Goal: Task Accomplishment & Management: Manage account settings

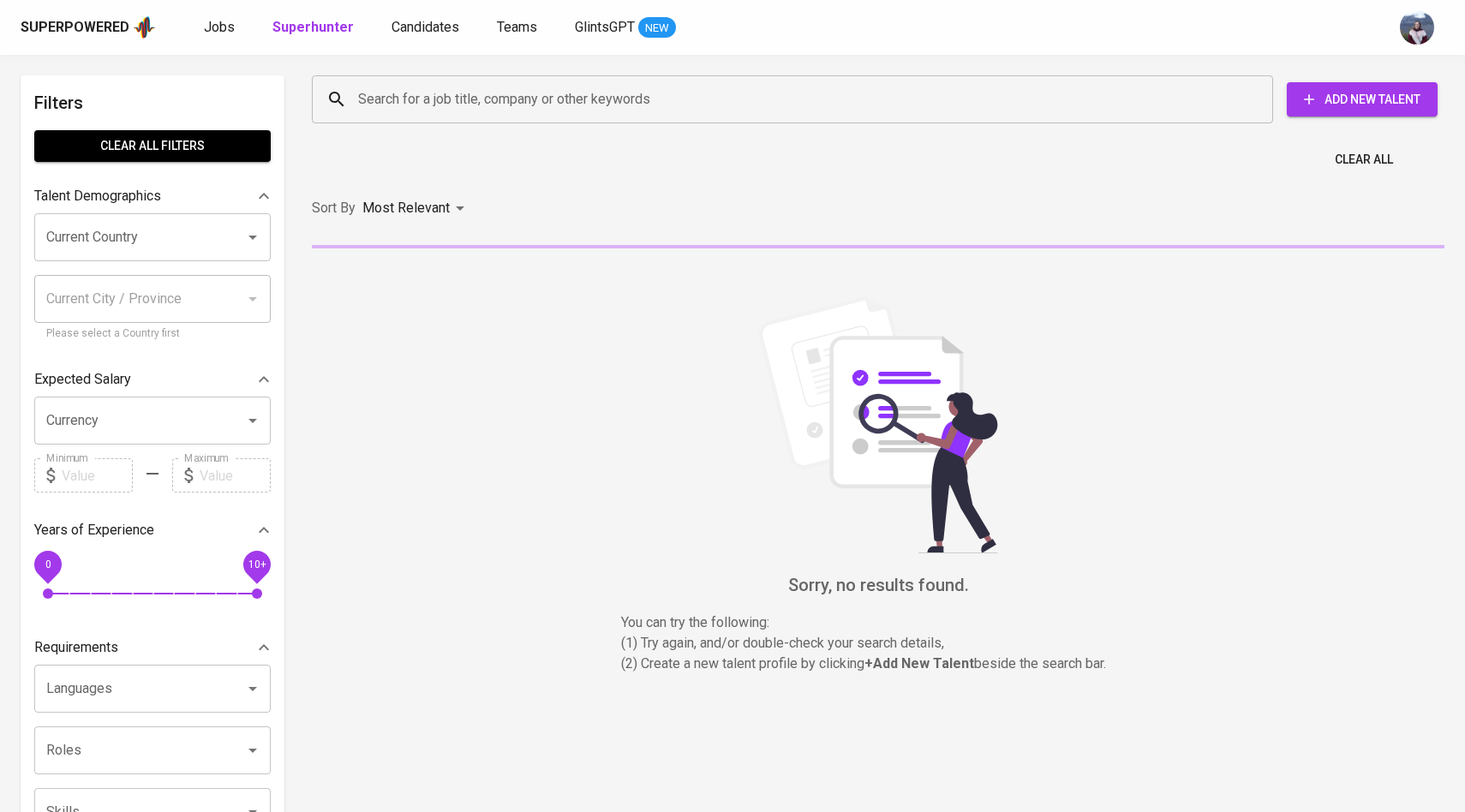
click at [387, 99] on input "Search for a job title, company or other keywords" at bounding box center [797, 100] width 886 height 33
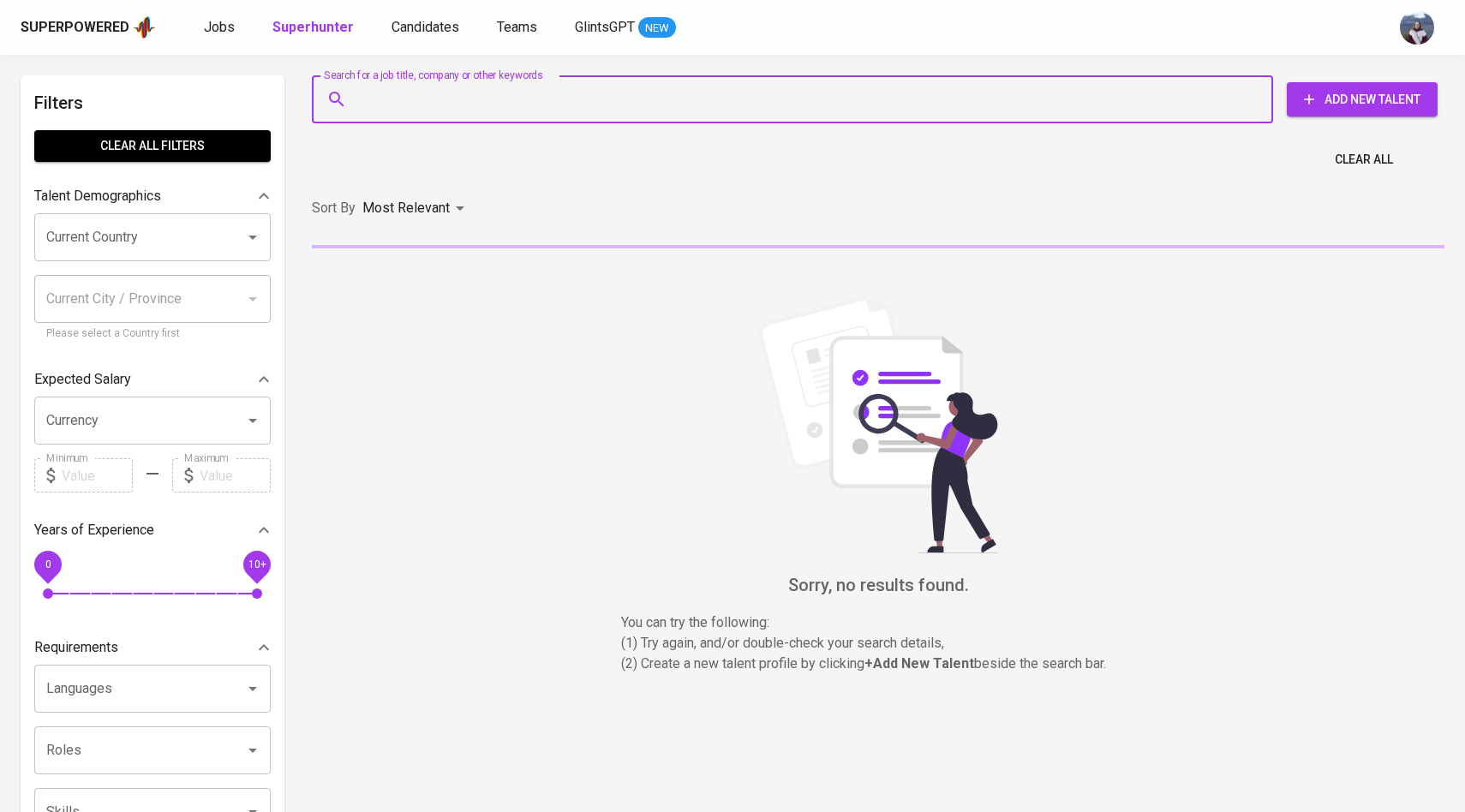
paste input "[EMAIL_ADDRESS][DOMAIN_NAME]"
type input "[EMAIL_ADDRESS][DOMAIN_NAME]"
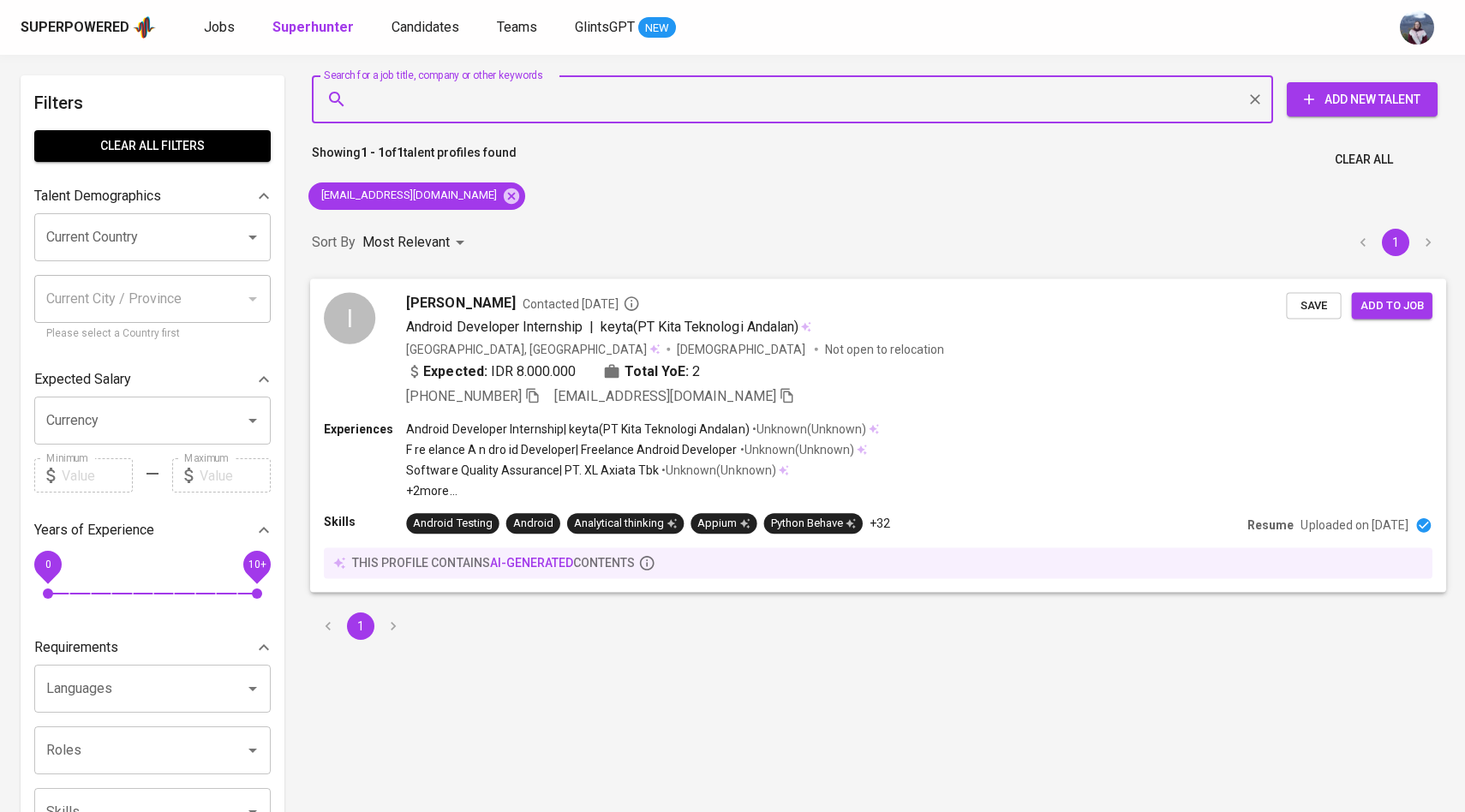
click at [355, 304] on div "I" at bounding box center [349, 318] width 52 height 52
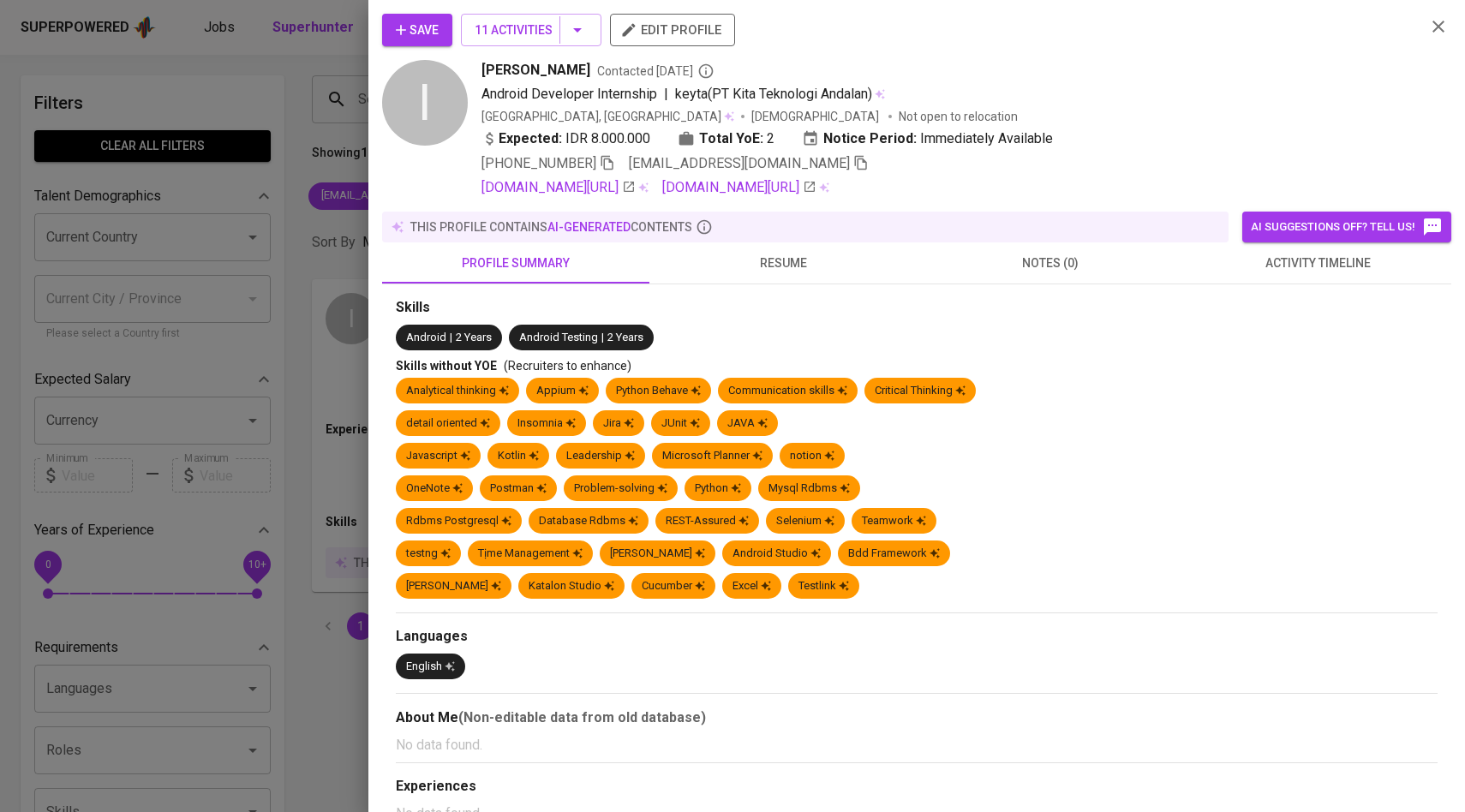
click at [1300, 280] on button "activity timeline" at bounding box center [1317, 263] width 267 height 41
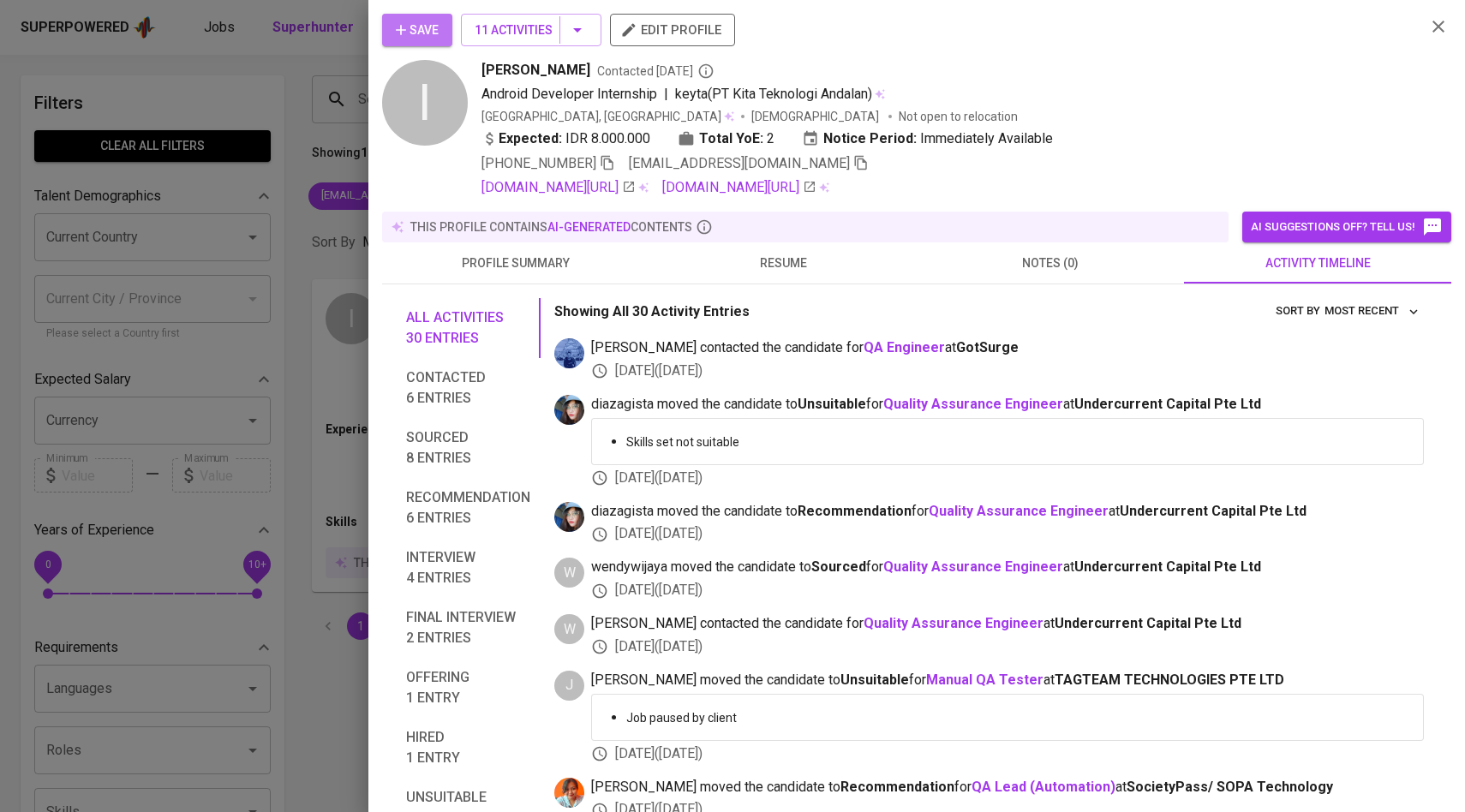
click at [413, 35] on span "Save" at bounding box center [417, 31] width 43 height 22
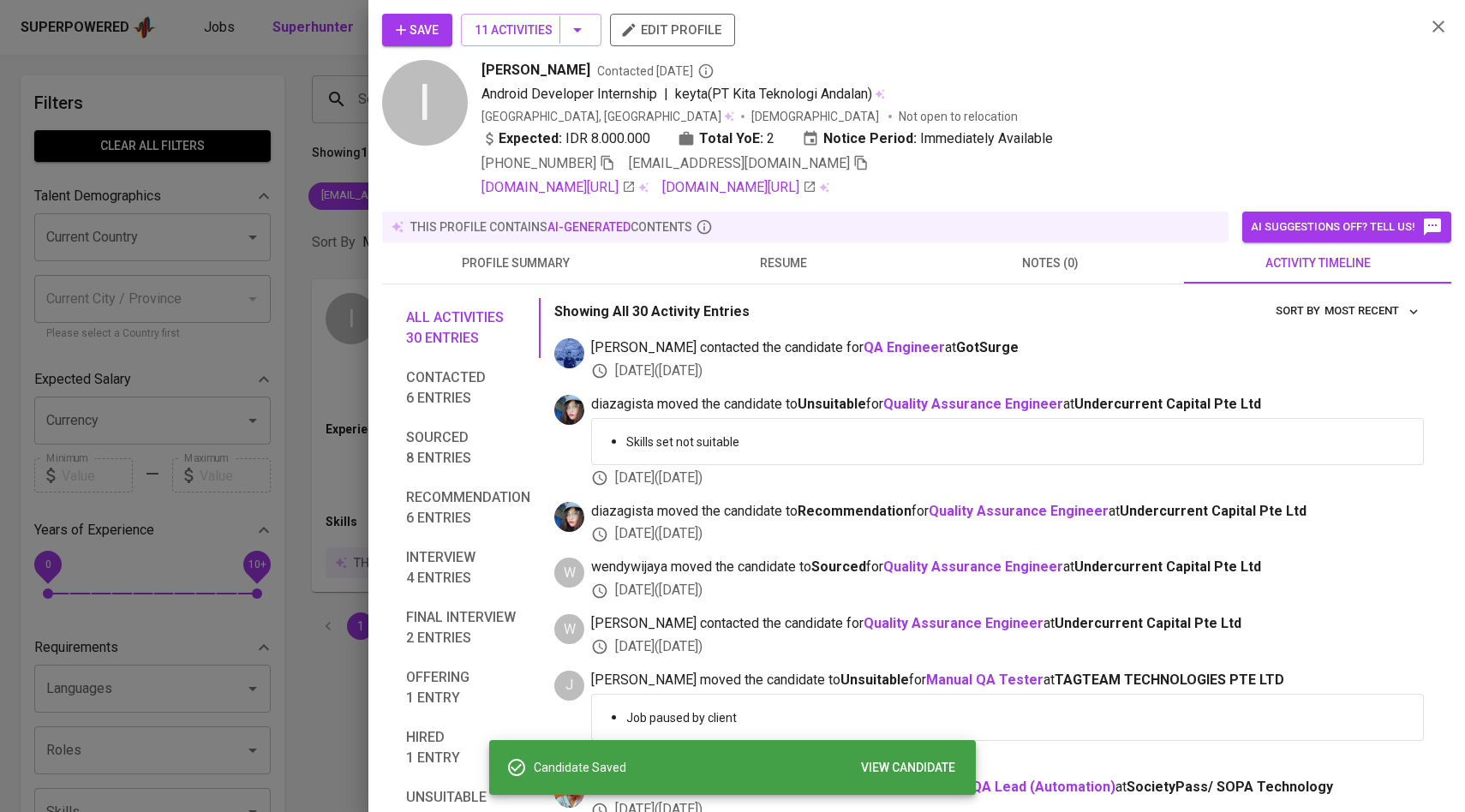
click at [293, 196] on div at bounding box center [732, 406] width 1465 height 812
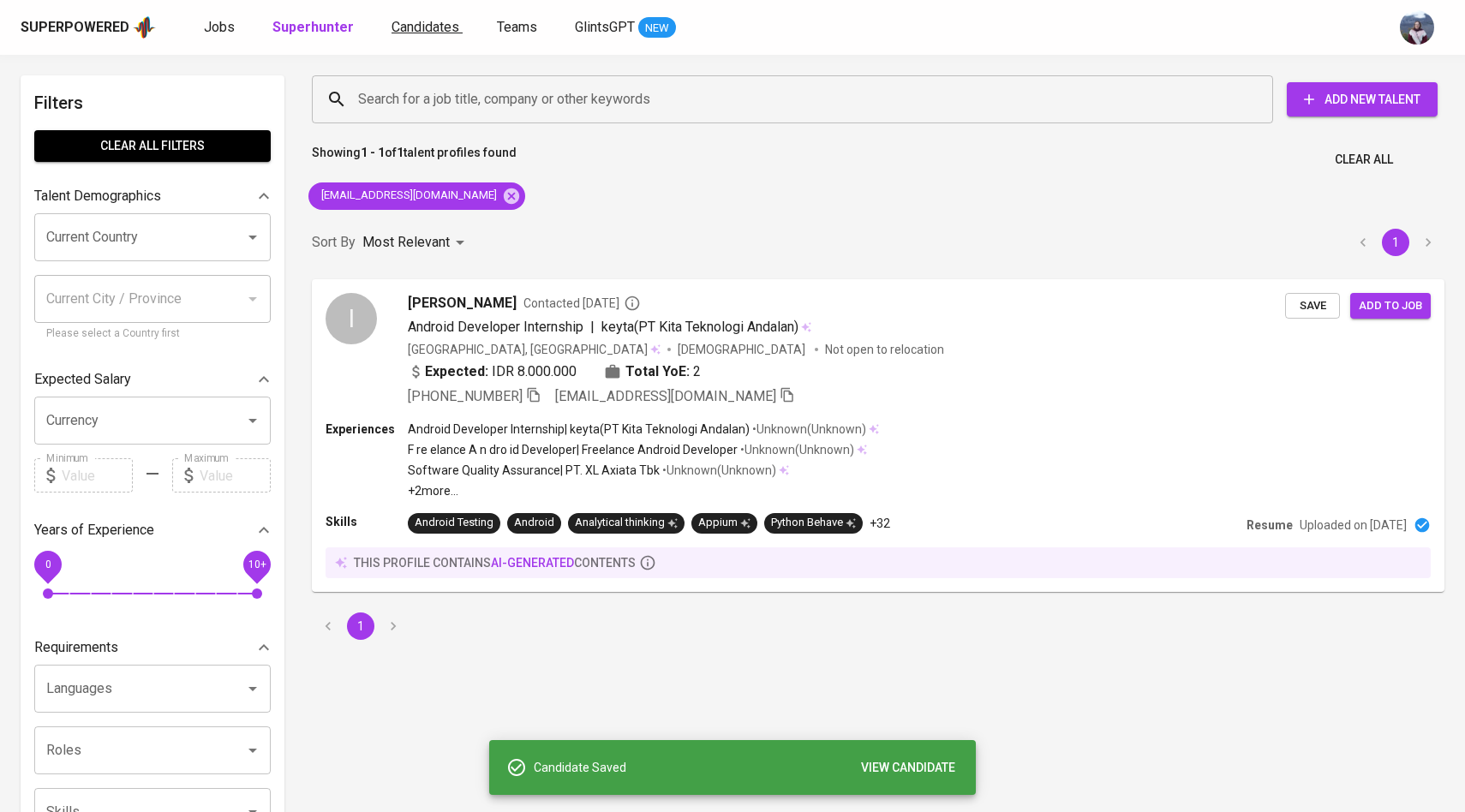
click at [402, 29] on span "Candidates" at bounding box center [425, 27] width 68 height 16
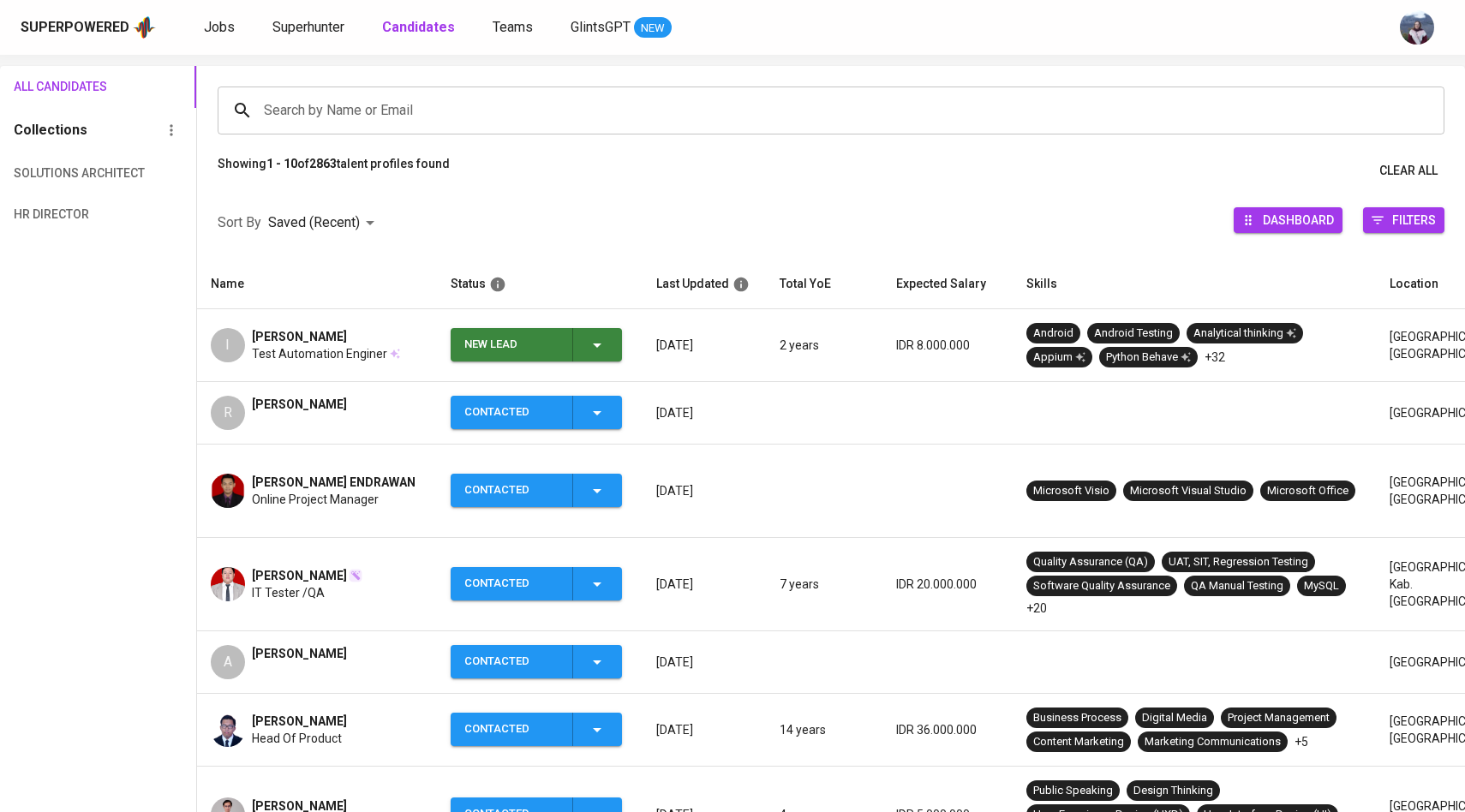
scroll to position [126, 0]
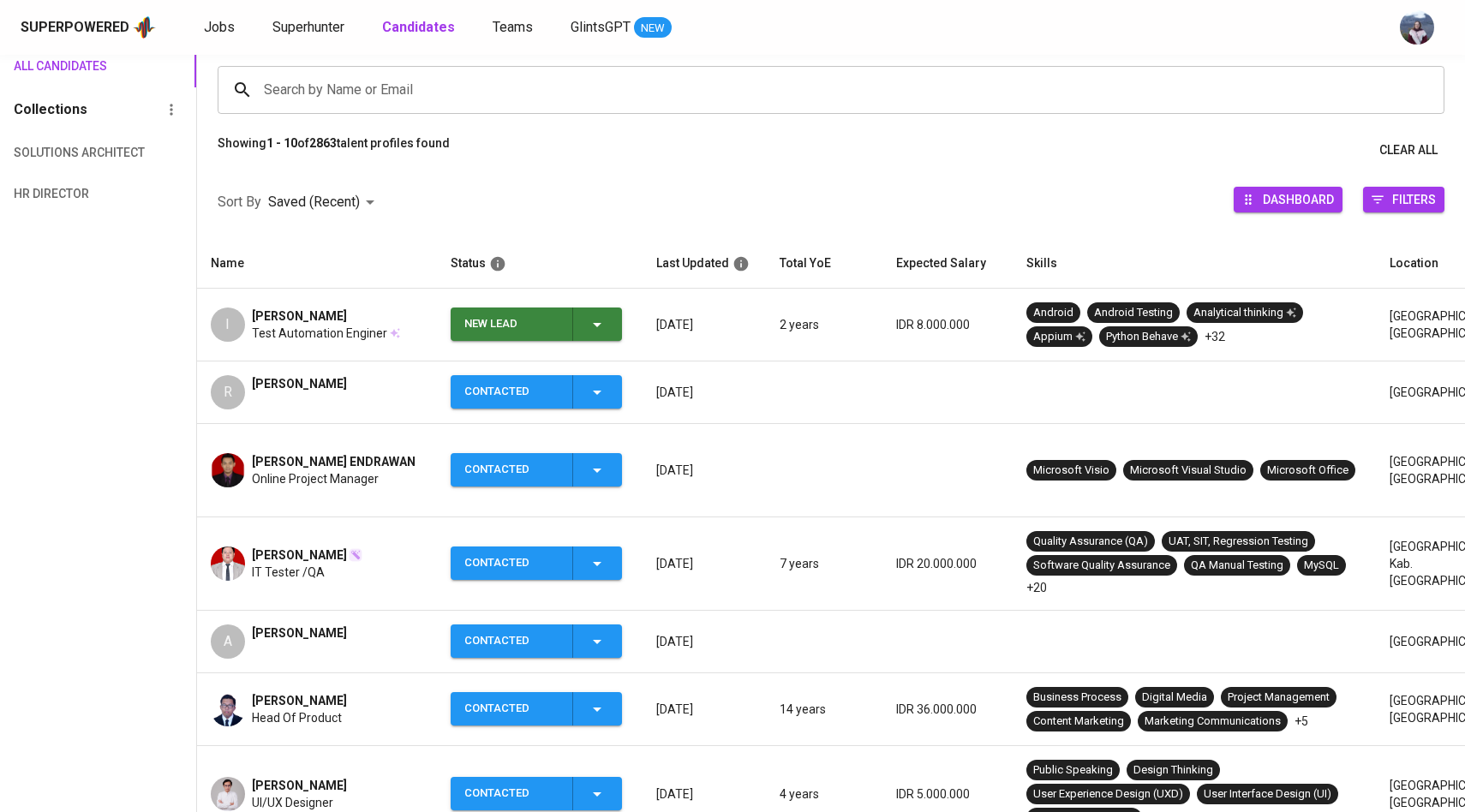
click at [601, 330] on icon "button" at bounding box center [597, 324] width 21 height 21
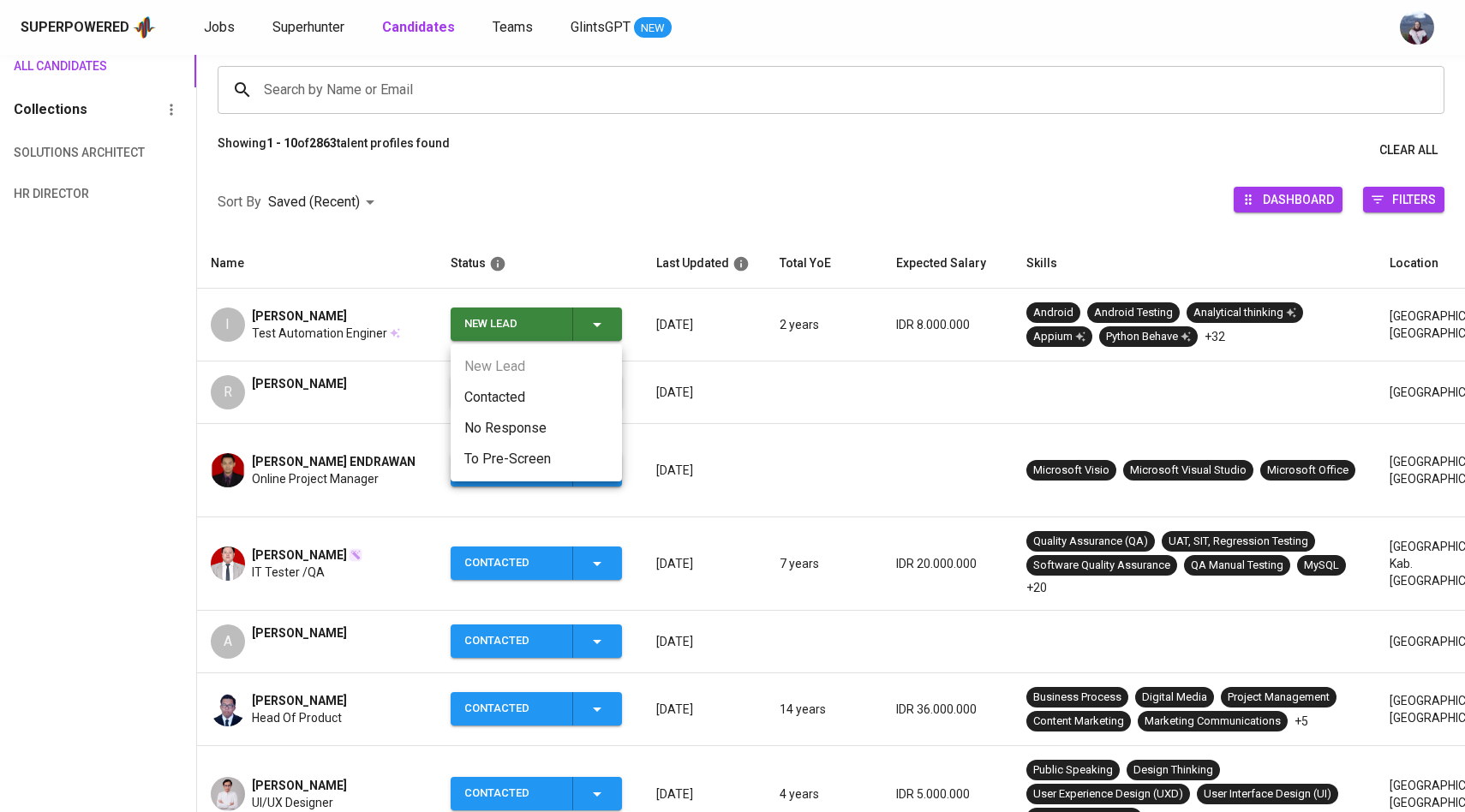
click at [530, 400] on li "Contacted" at bounding box center [536, 397] width 171 height 31
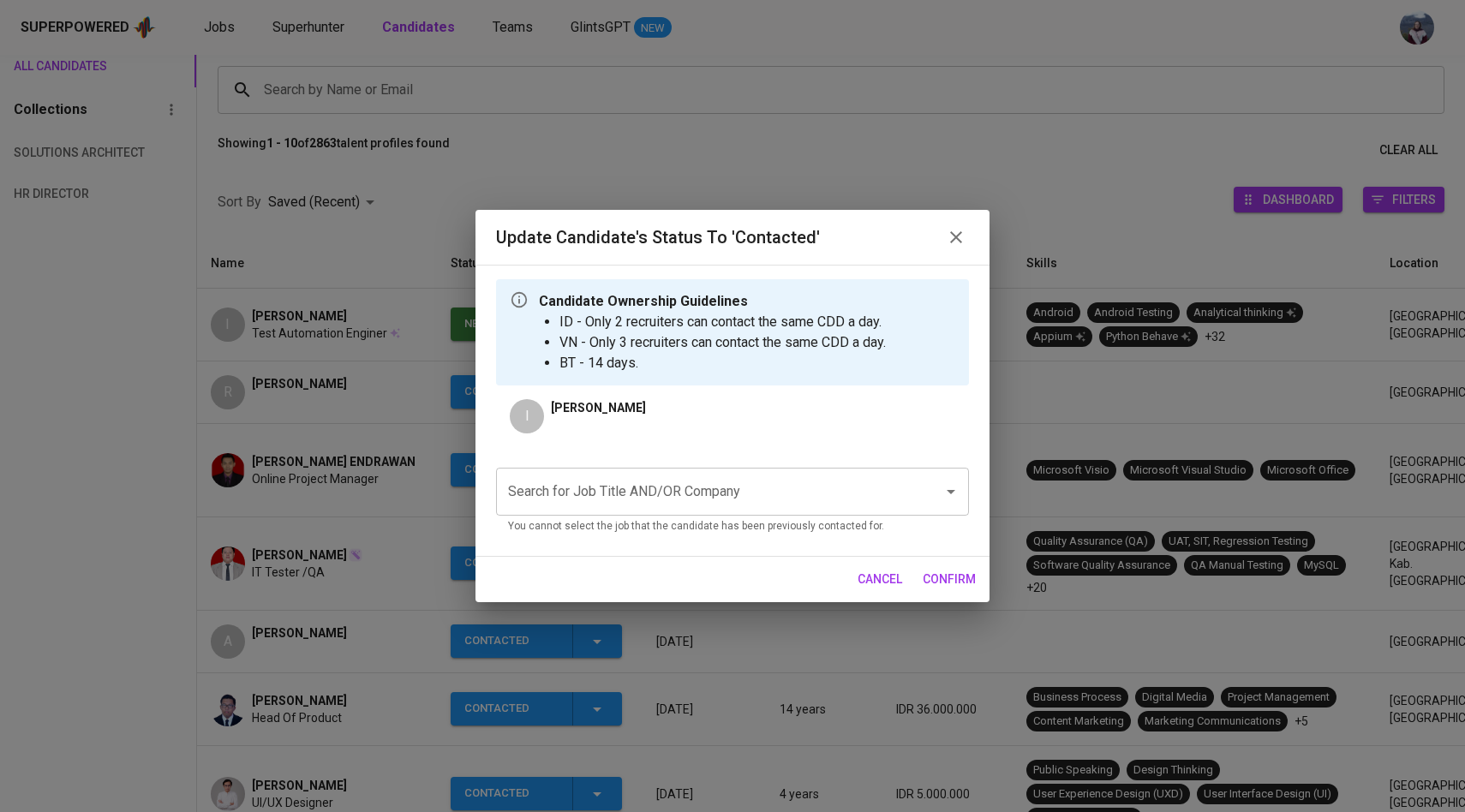
click at [618, 484] on input "Search for Job Title AND/OR Company" at bounding box center [708, 492] width 409 height 33
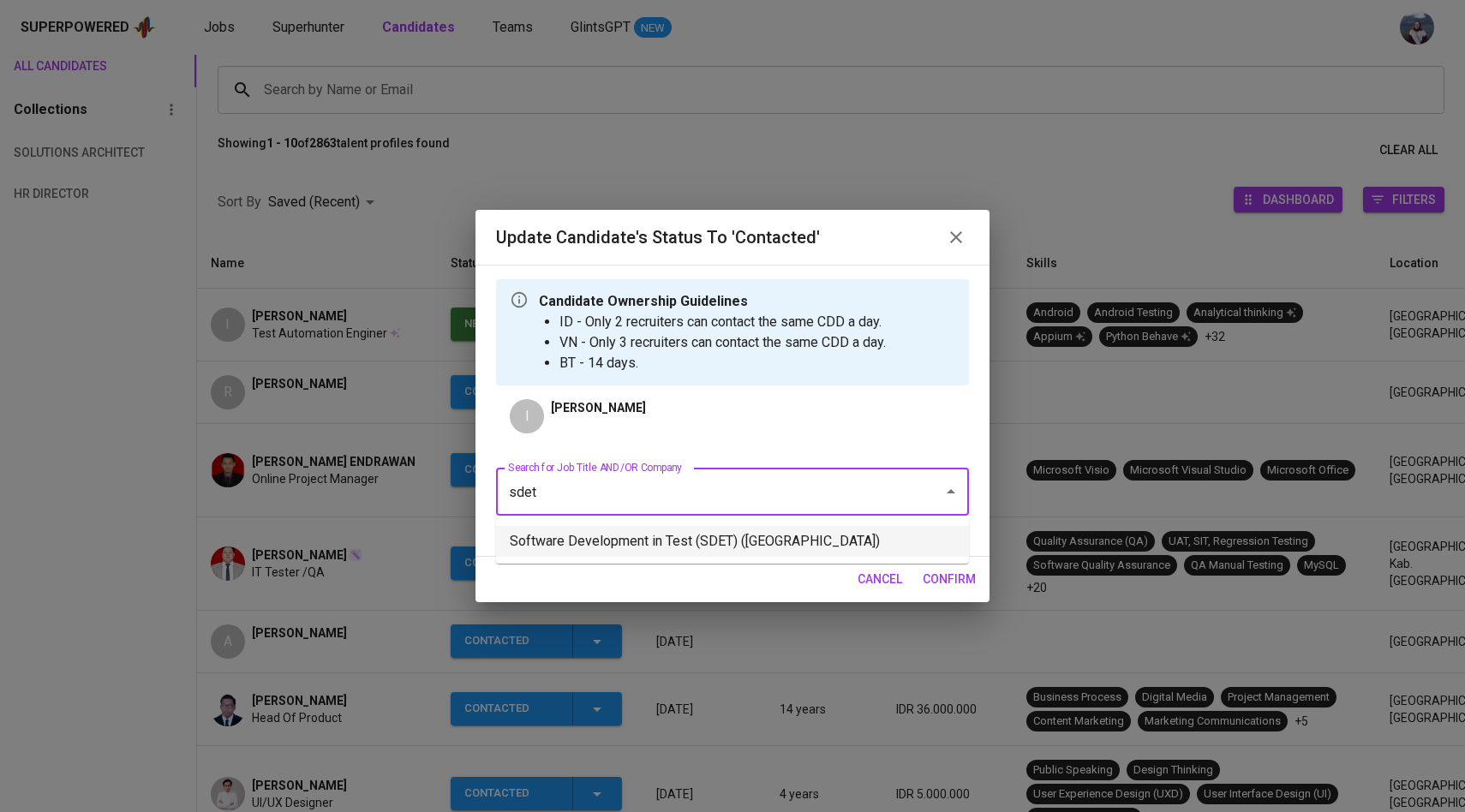
click at [624, 555] on li "Software Development in Test (SDET) ([GEOGRAPHIC_DATA])" at bounding box center [732, 541] width 473 height 31
type input "sdet"
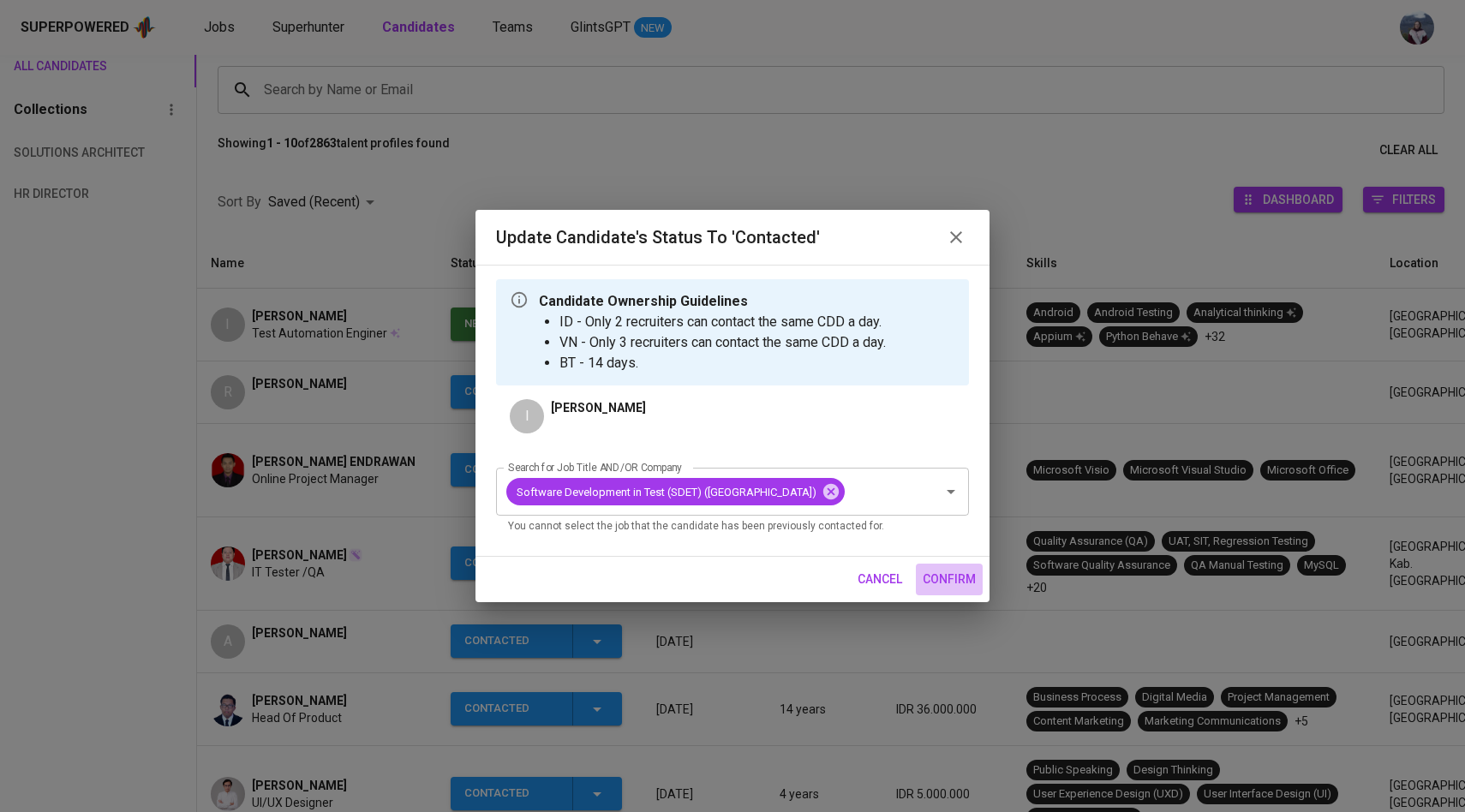
click at [954, 590] on span "confirm" at bounding box center [949, 579] width 53 height 22
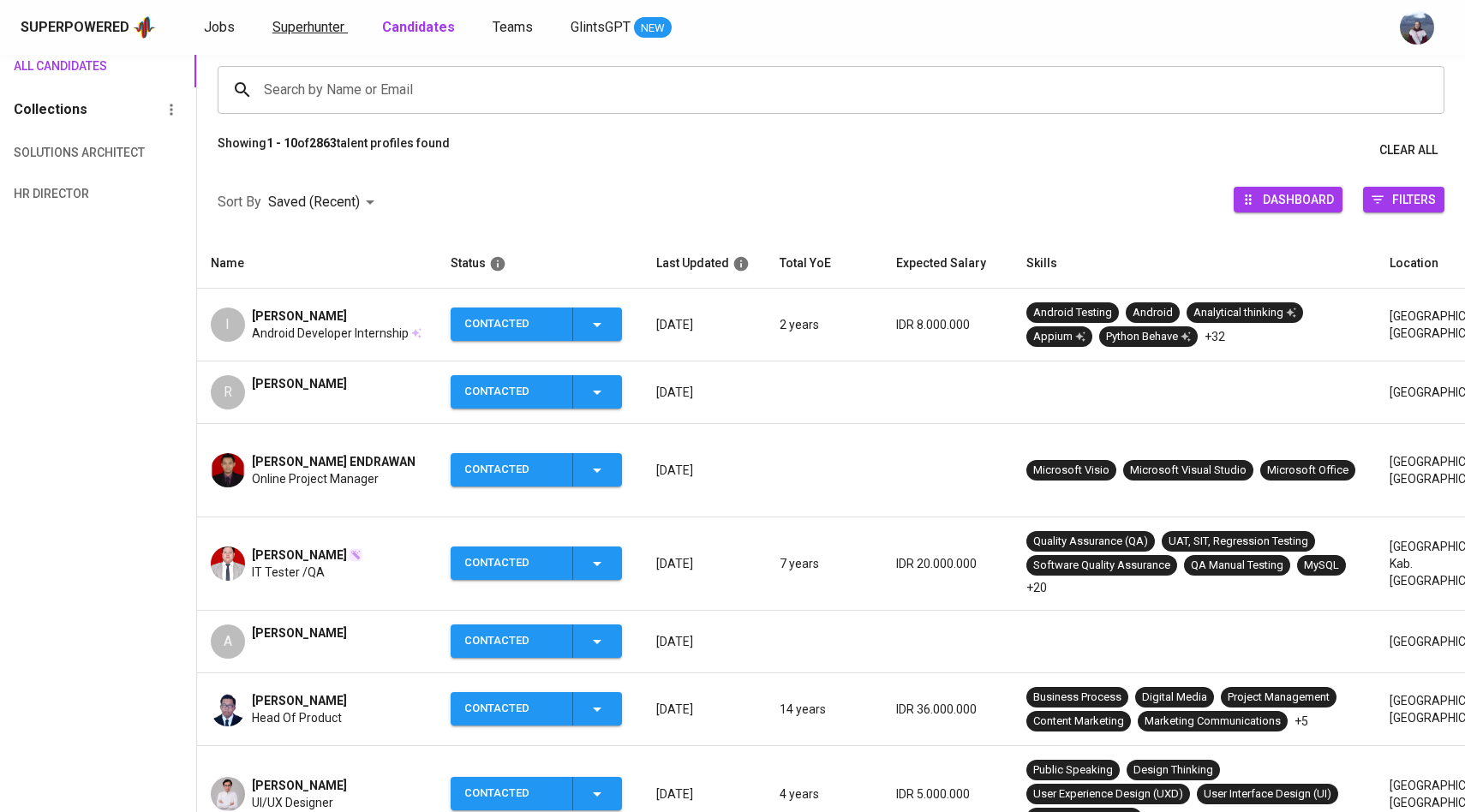
click at [302, 30] on span "Superhunter" at bounding box center [308, 27] width 72 height 16
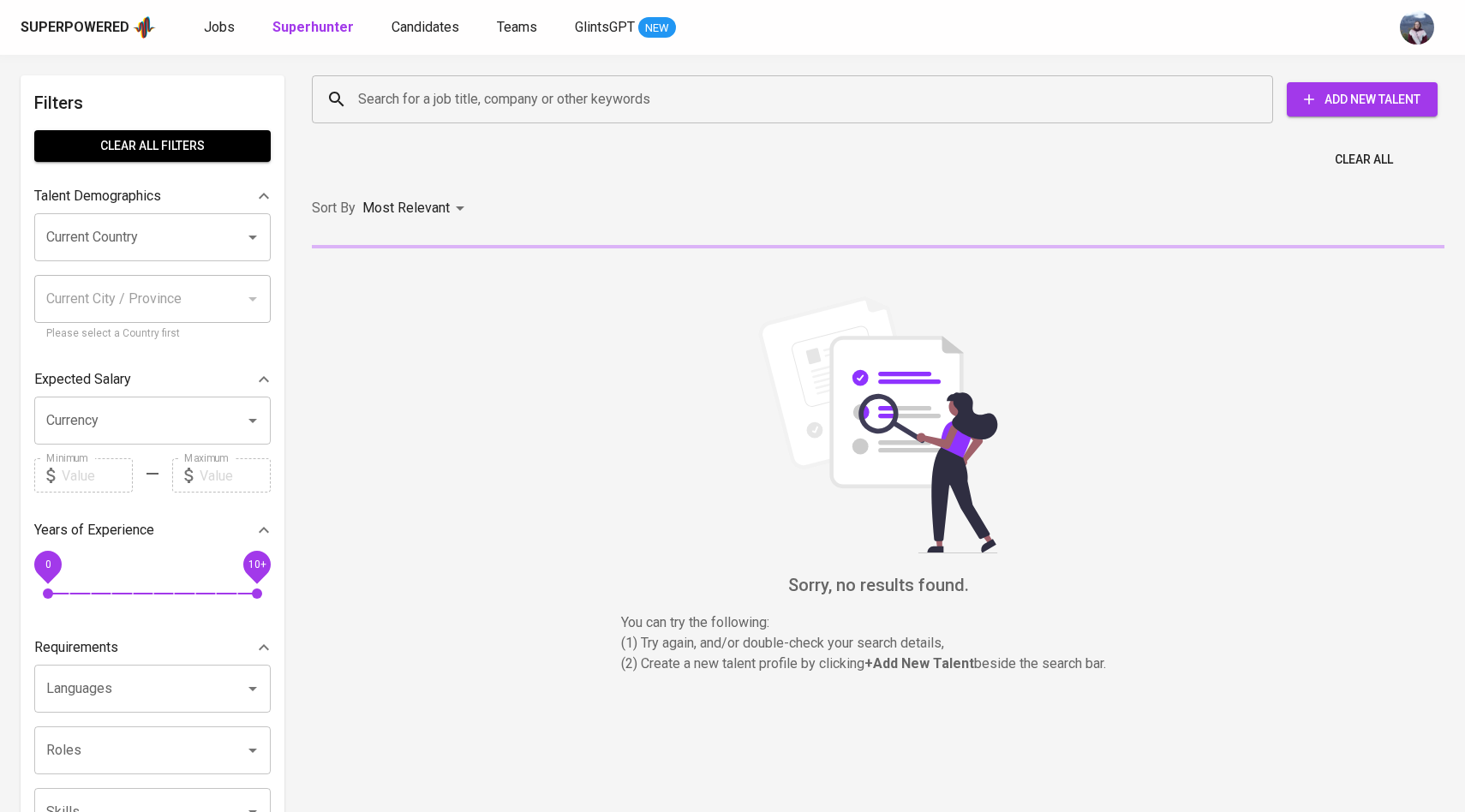
click at [382, 81] on div "Search for a job title, company or other keywords" at bounding box center [791, 99] width 961 height 48
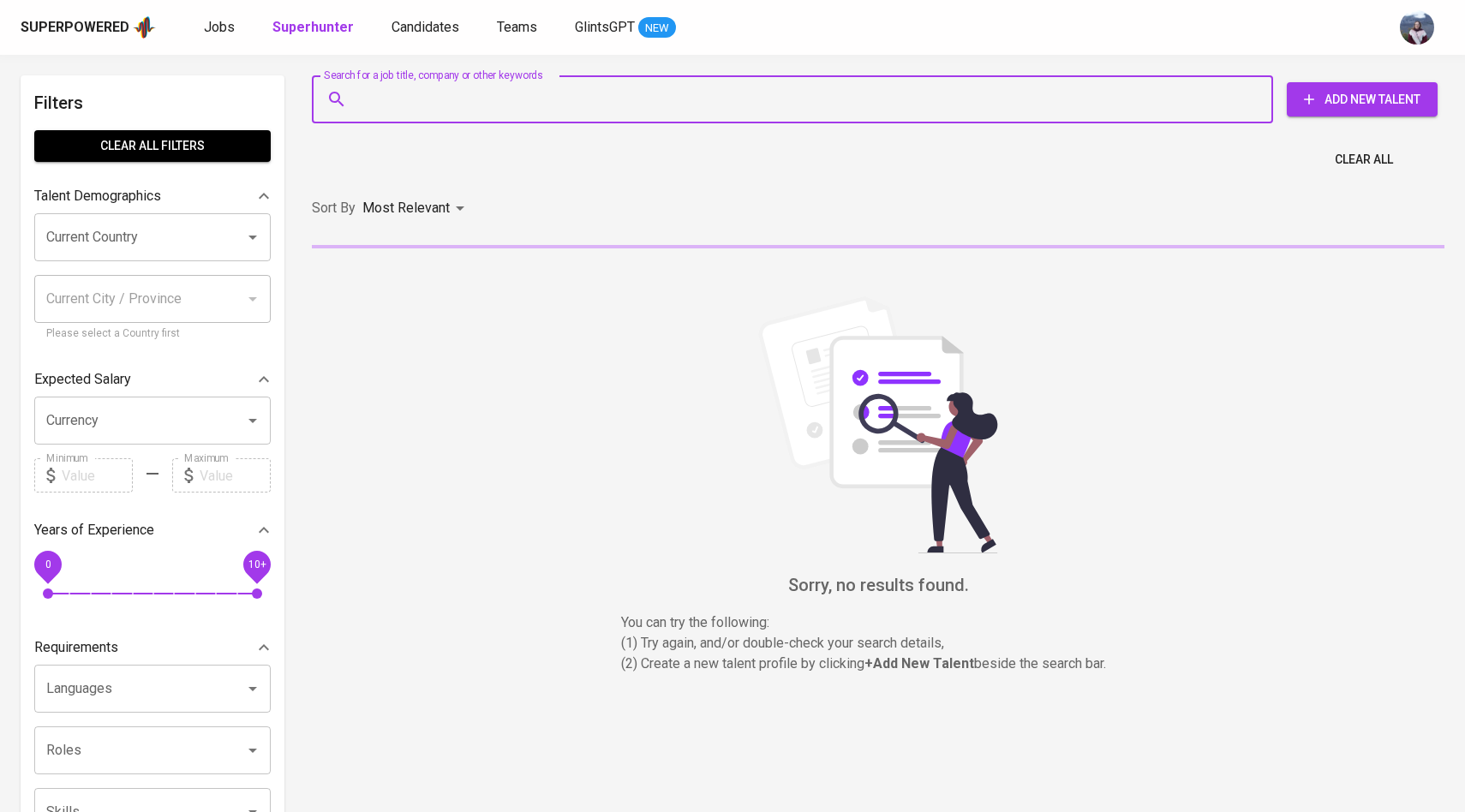
paste input "[EMAIL_ADDRESS][DOMAIN_NAME]"
type input "[EMAIL_ADDRESS][DOMAIN_NAME]"
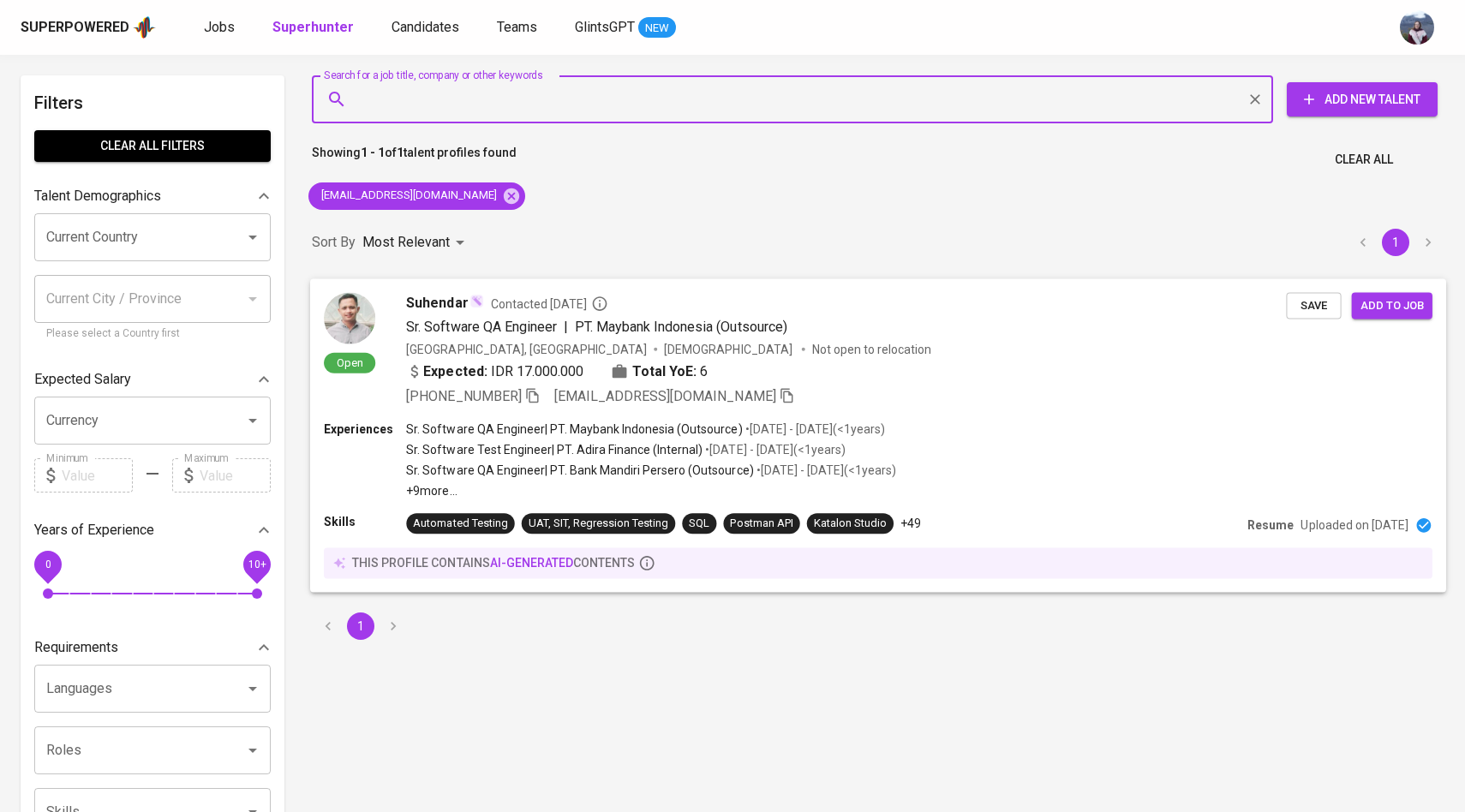
click at [347, 317] on img at bounding box center [349, 318] width 52 height 52
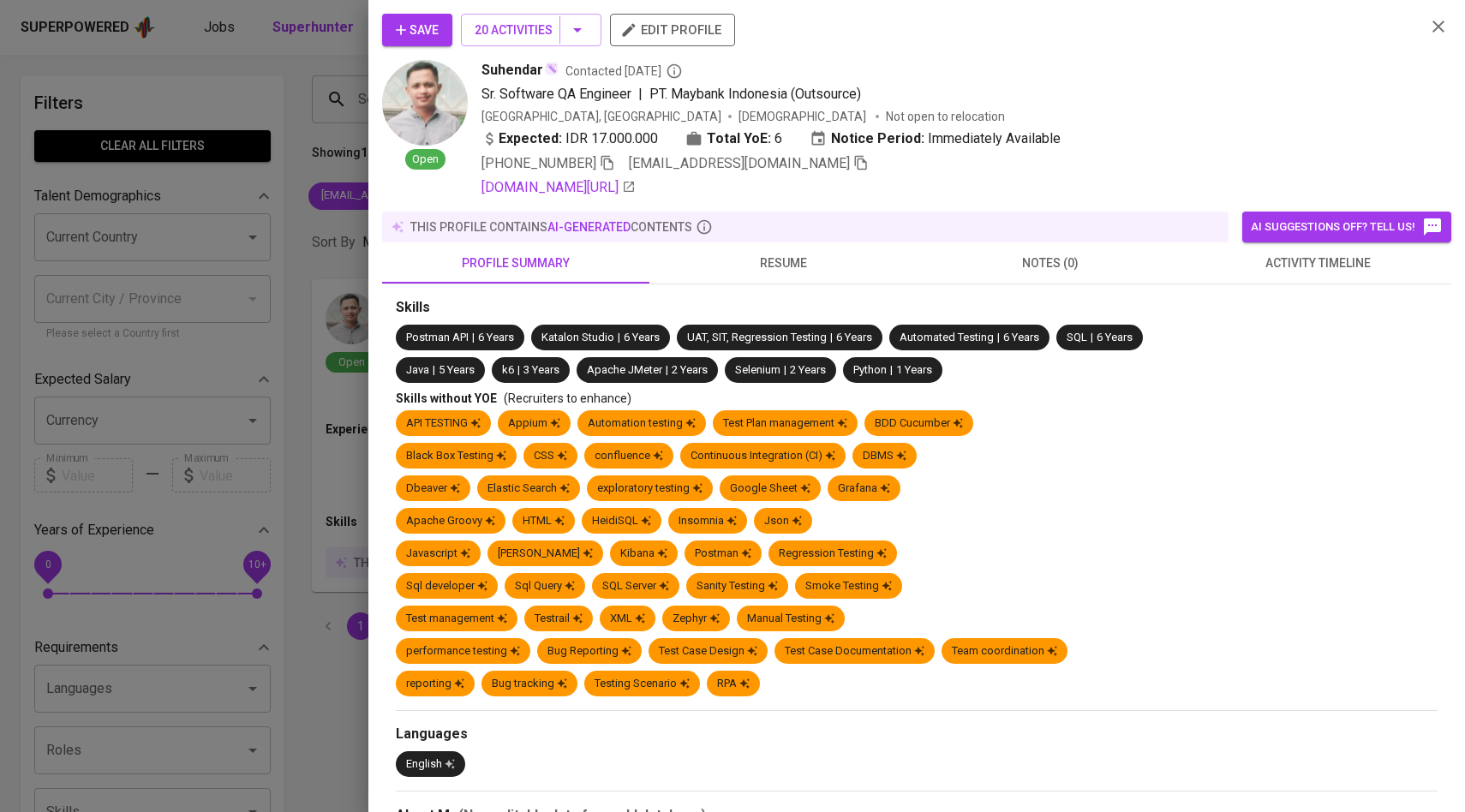
click at [1352, 267] on span "activity timeline" at bounding box center [1317, 263] width 246 height 22
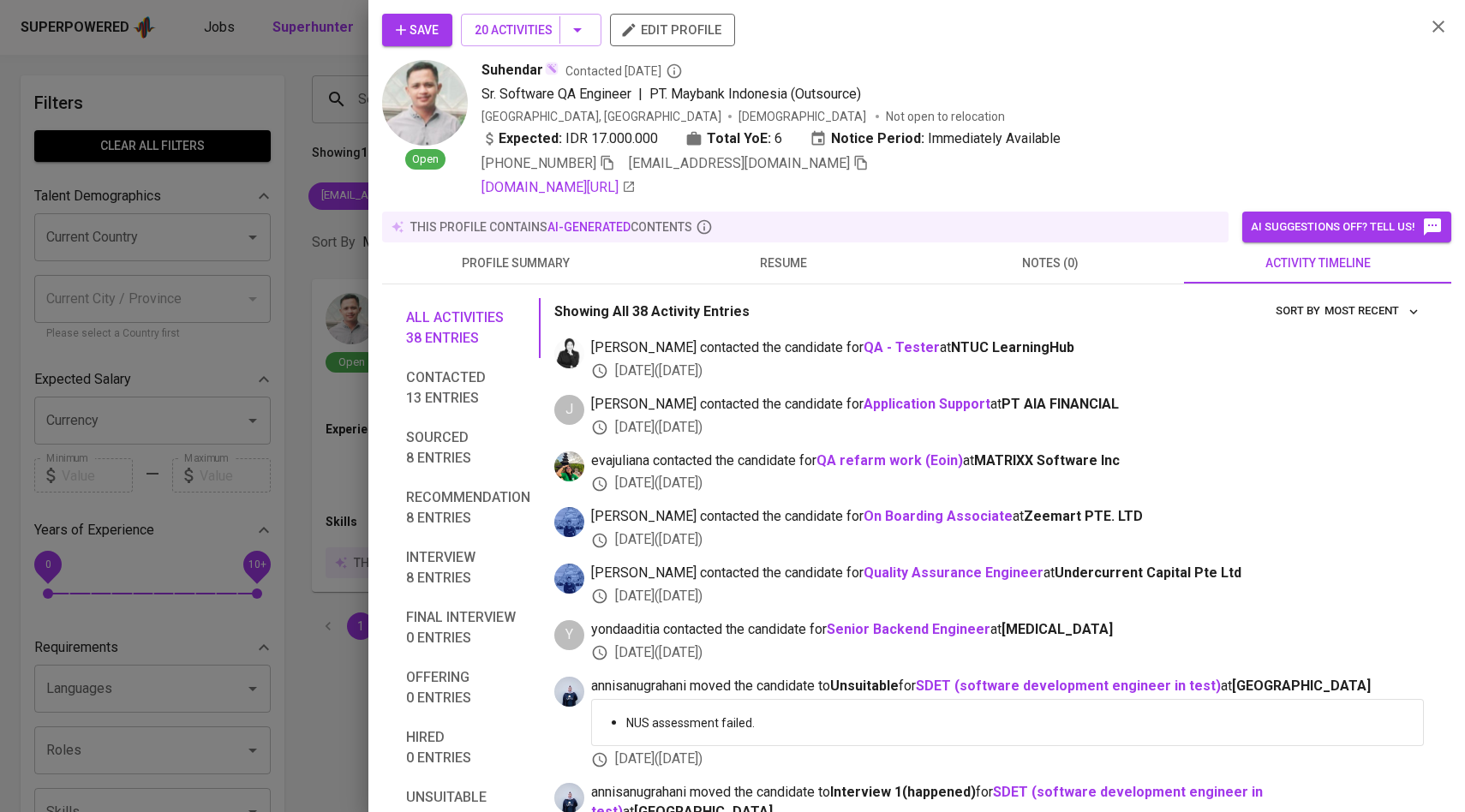
click at [372, 199] on div "Save 20 Activities edit profile Open Suhendar Contacted [DATE] Sr. Software QA …" at bounding box center [916, 406] width 1096 height 812
